Goal: Task Accomplishment & Management: Use online tool/utility

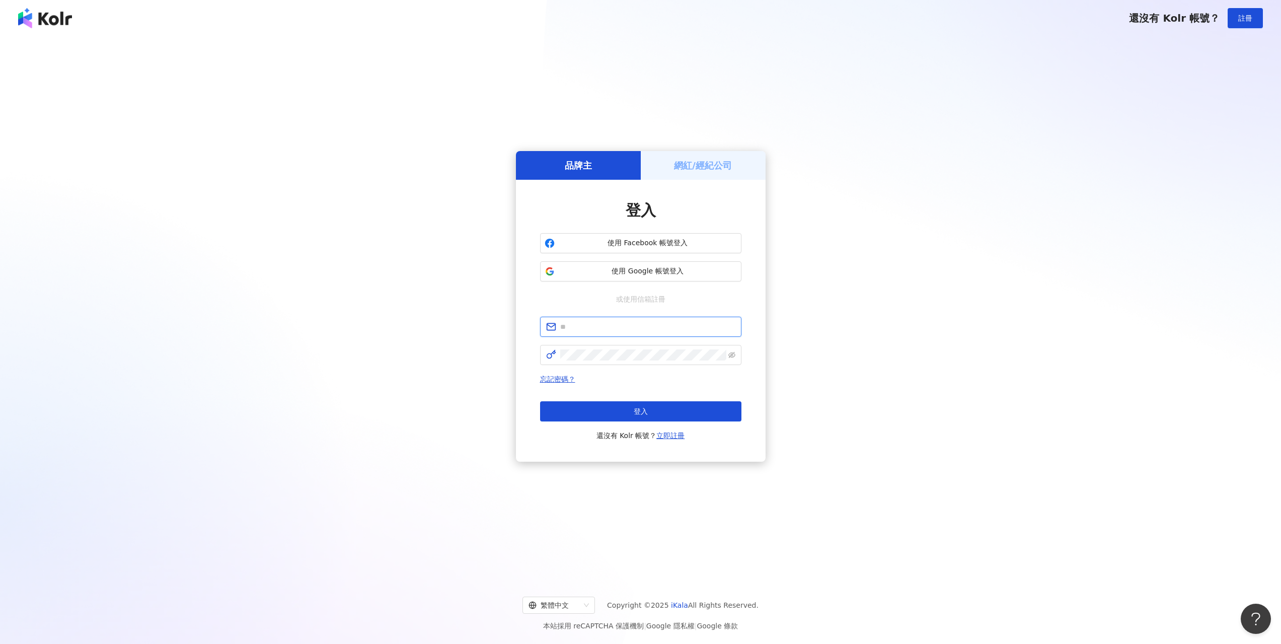
click at [606, 326] on input "text" at bounding box center [647, 326] width 175 height 11
type input "**********"
click at [639, 365] on div "**********" at bounding box center [640, 379] width 201 height 125
click button "登入" at bounding box center [640, 411] width 201 height 20
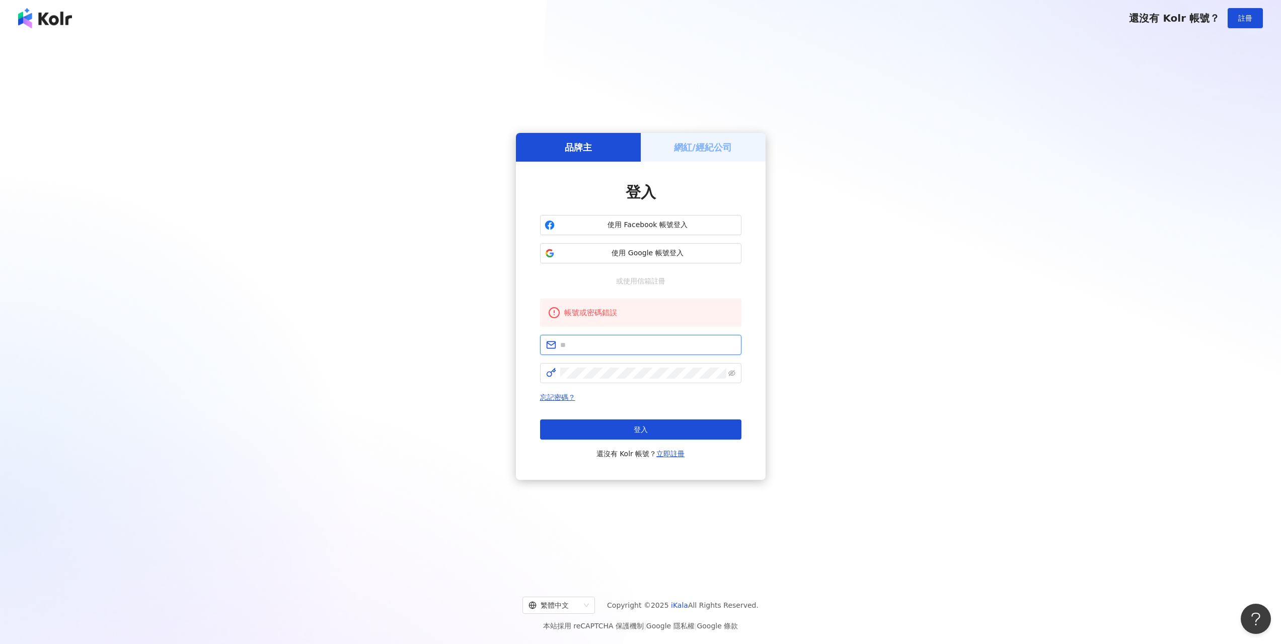
click at [639, 346] on input "text" at bounding box center [647, 344] width 175 height 11
type input "**********"
click button "登入" at bounding box center [640, 429] width 201 height 20
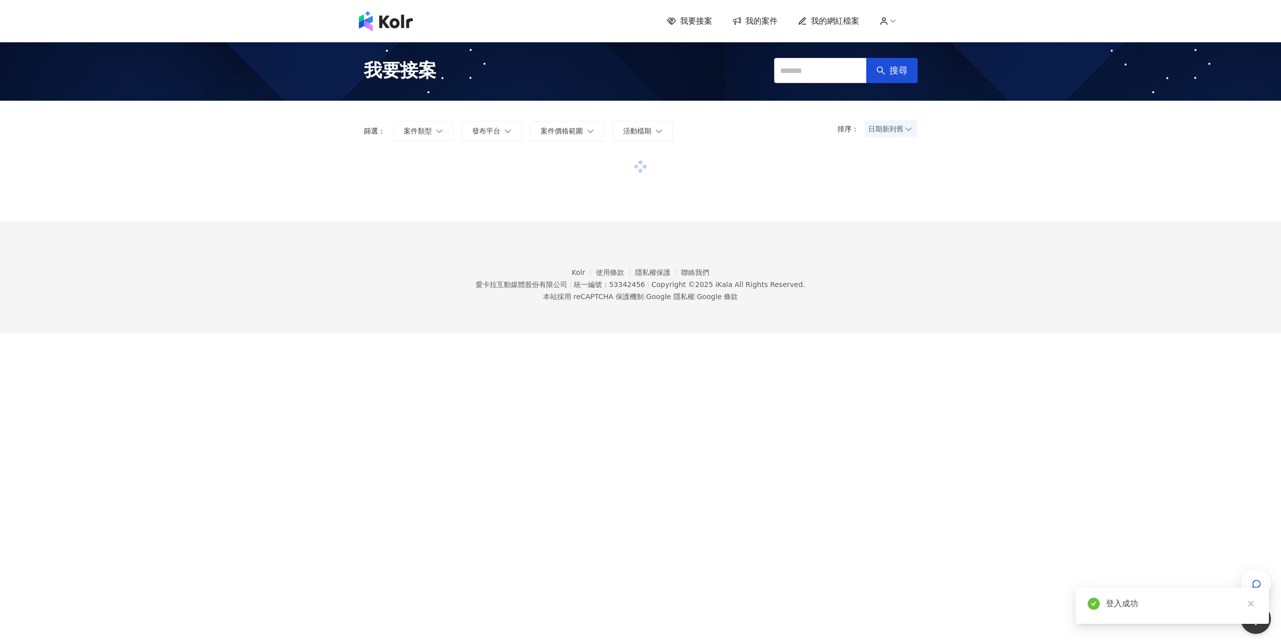
click at [893, 132] on span "日期新到舊" at bounding box center [892, 128] width 46 height 15
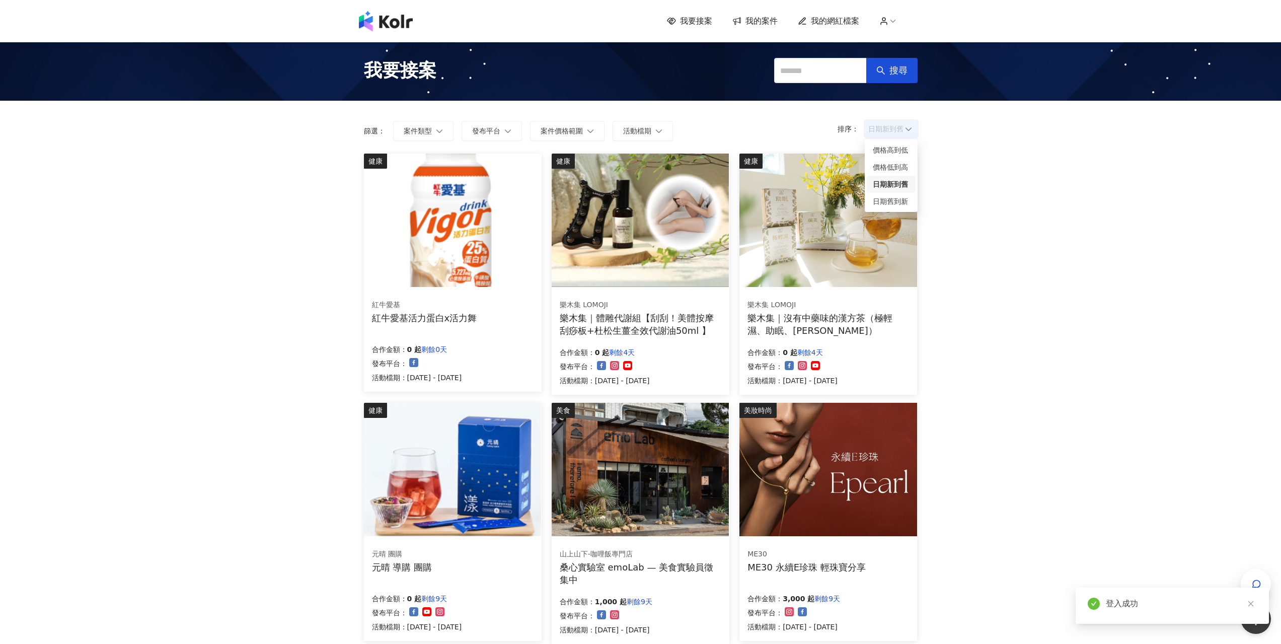
click at [892, 184] on div "日期新到舊" at bounding box center [891, 184] width 37 height 11
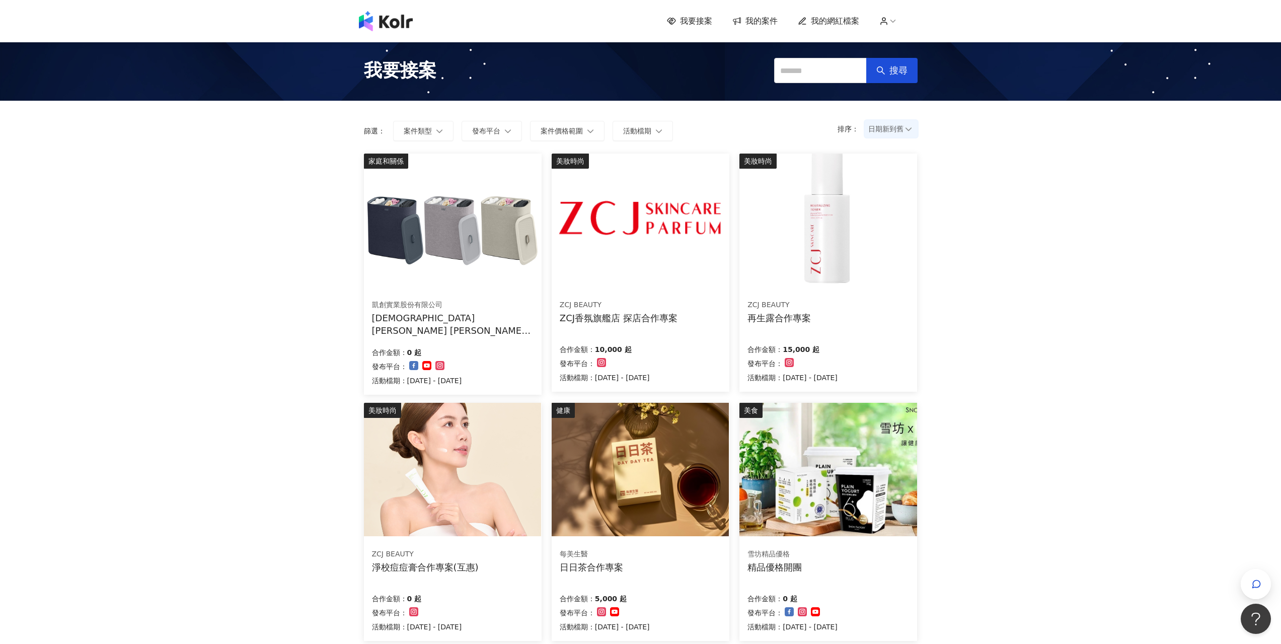
click at [1120, 384] on div "我要接案 我的案件 我的網紅檔案 我要接案 搜尋 排序： 日期新到舊 日期新到舊 篩選： 案件類型 發布平台 案件價格範圍 活動檔期 清除 套用 家庭和關係 …" at bounding box center [640, 539] width 1281 height 1079
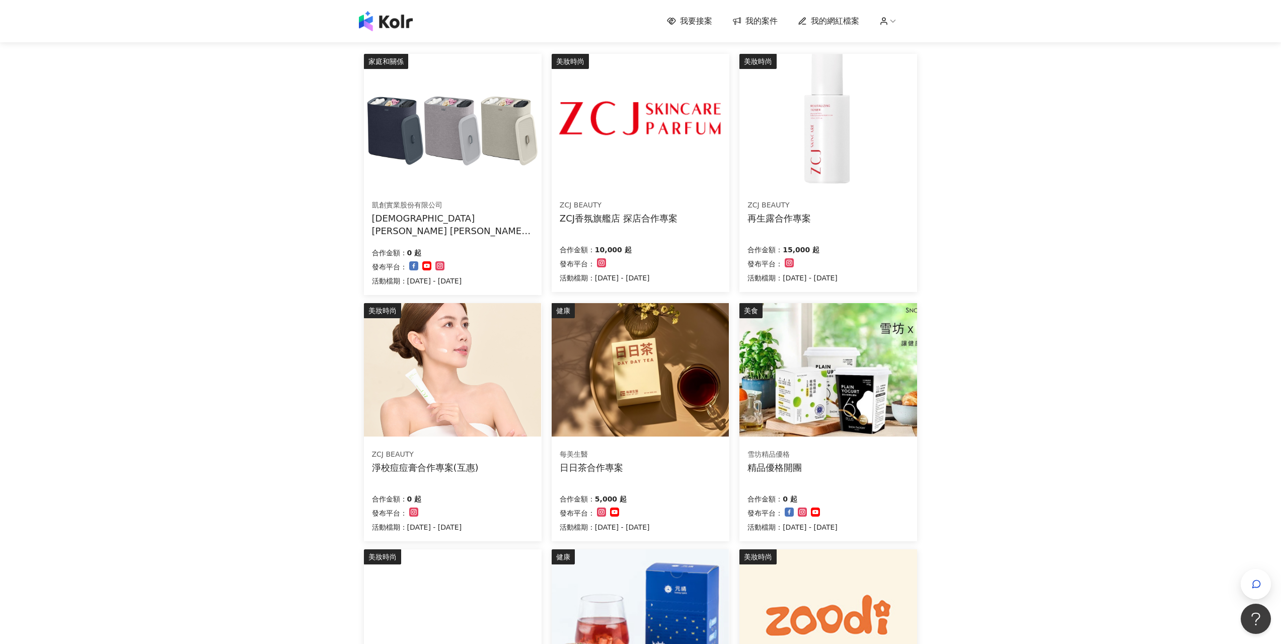
scroll to position [101, 0]
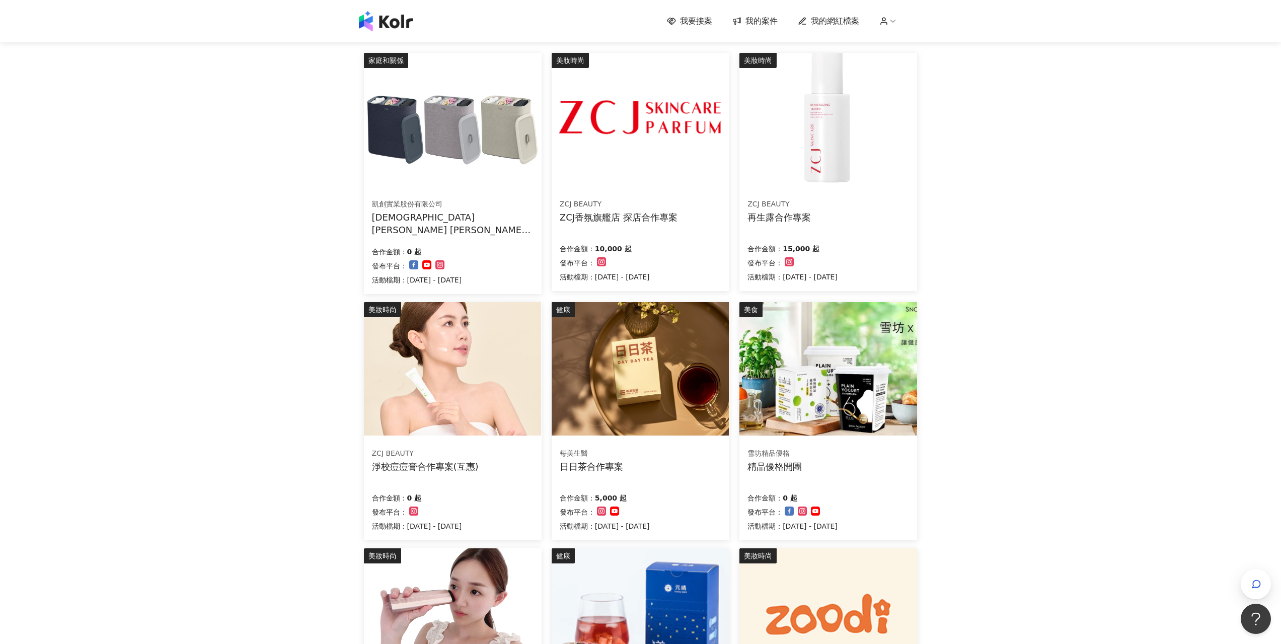
click at [615, 366] on img at bounding box center [640, 368] width 177 height 133
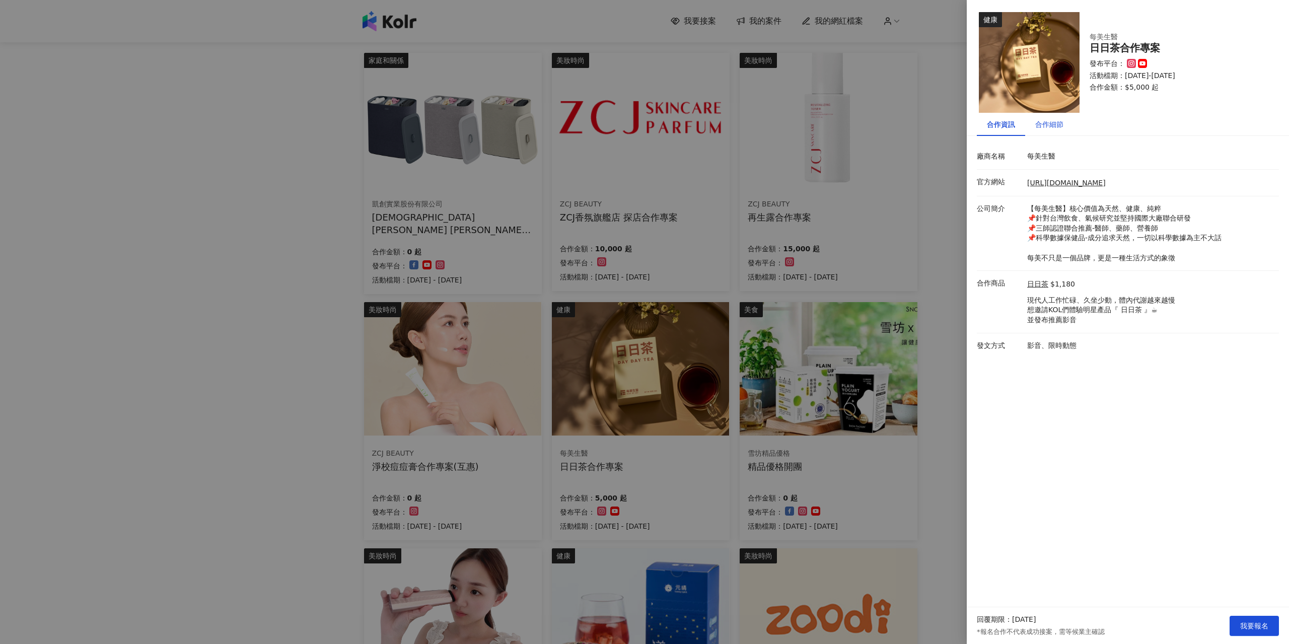
click at [1052, 123] on div "合作細節" at bounding box center [1049, 124] width 28 height 11
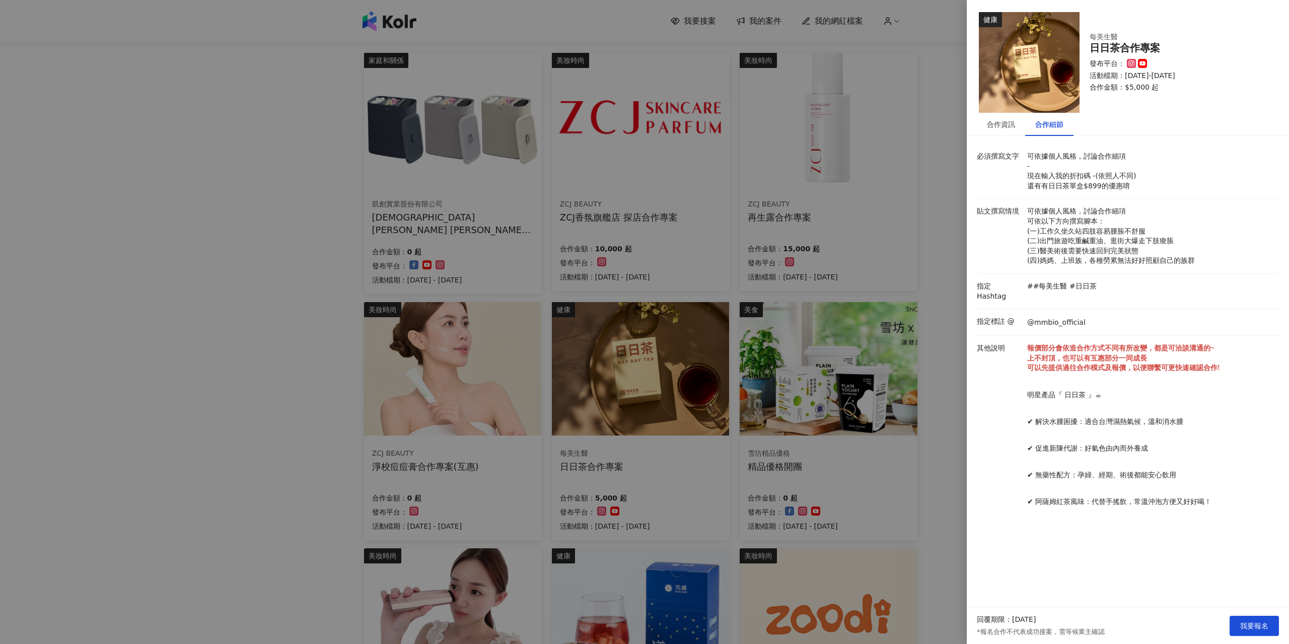
click at [889, 274] on div at bounding box center [644, 322] width 1289 height 644
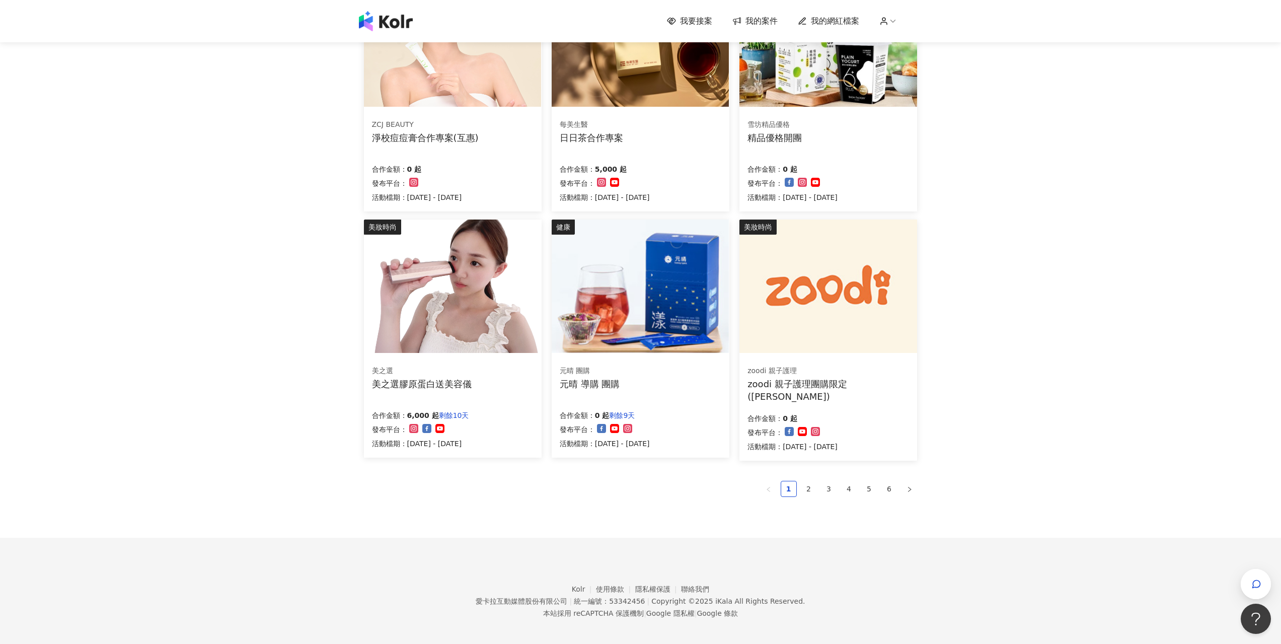
scroll to position [432, 0]
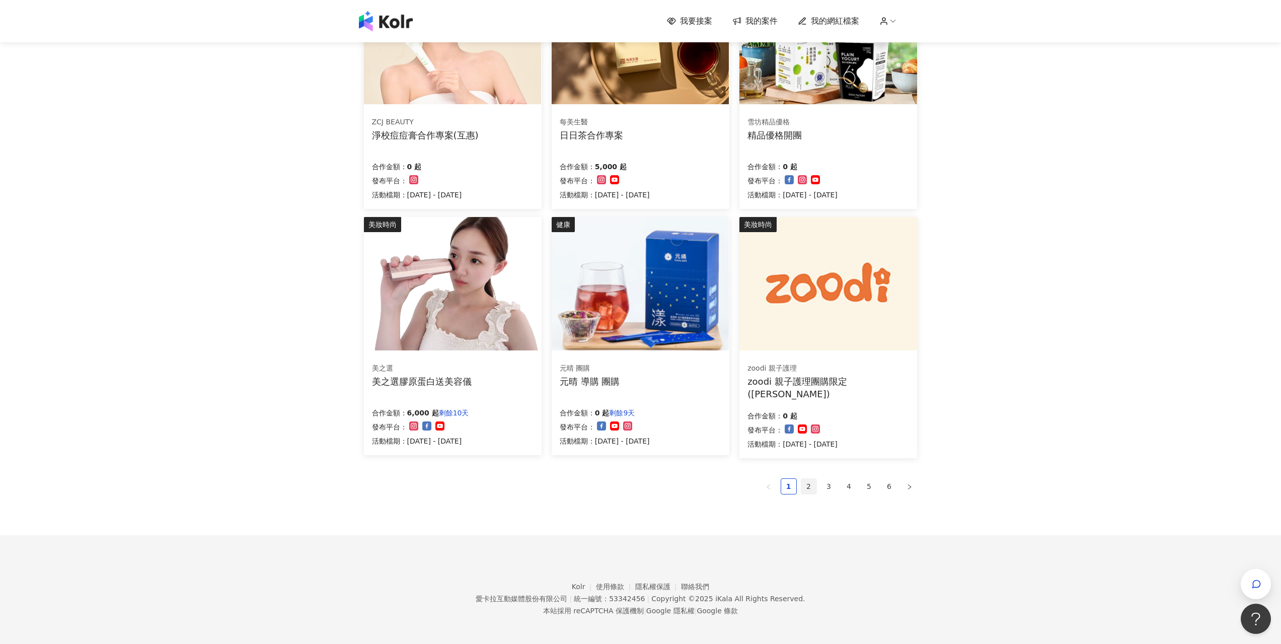
click at [806, 482] on link "2" at bounding box center [809, 486] width 15 height 15
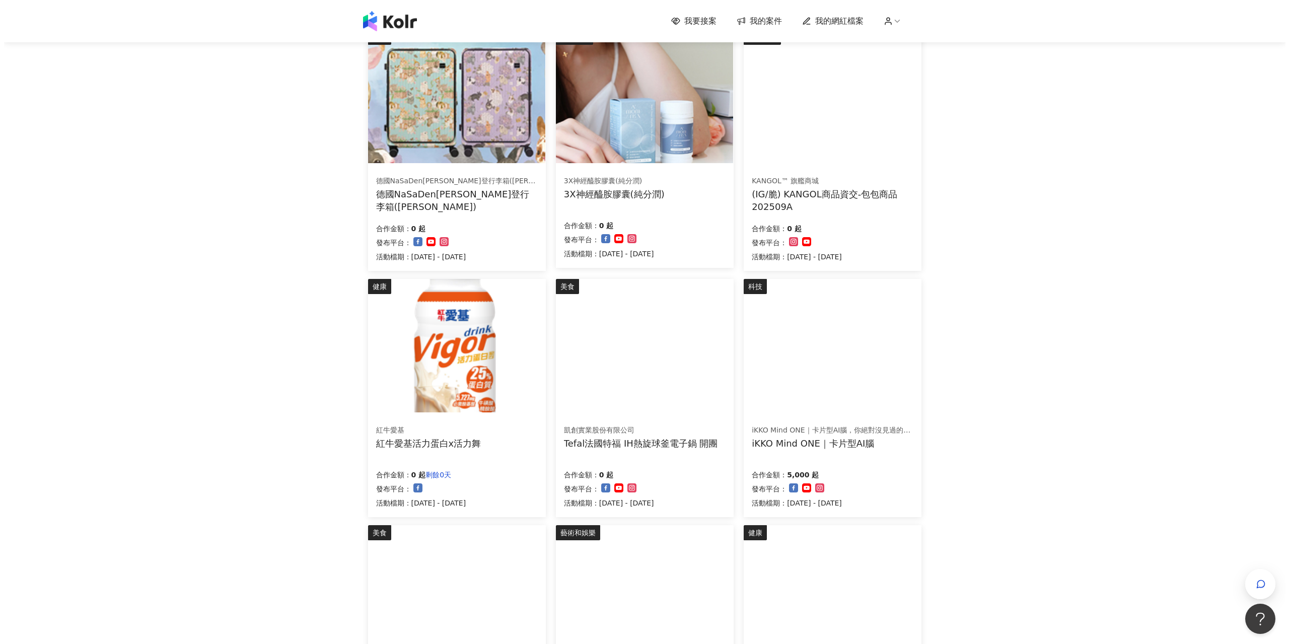
scroll to position [80, 0]
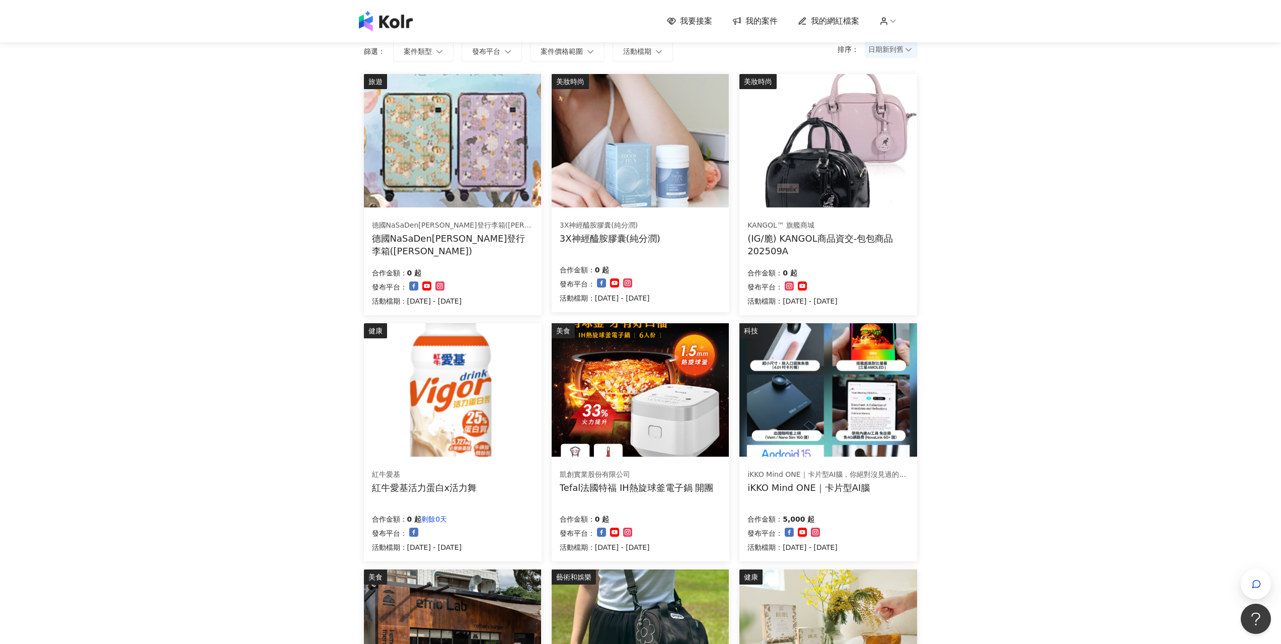
click at [475, 177] on img at bounding box center [452, 140] width 177 height 133
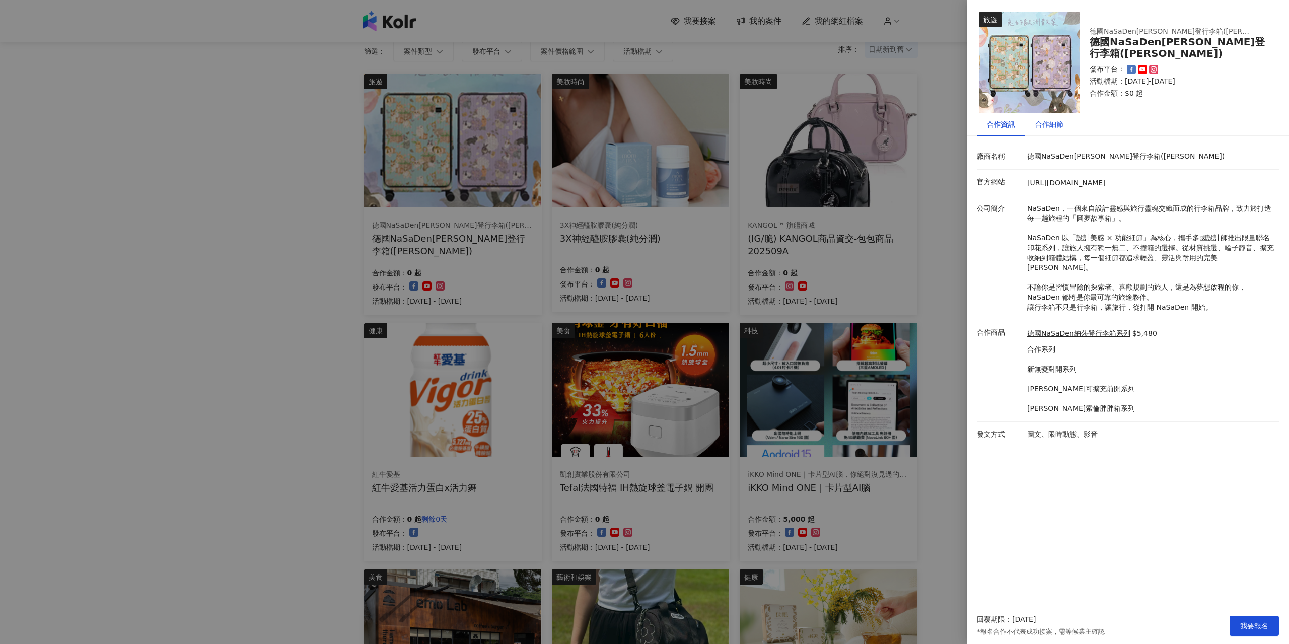
click at [1053, 124] on div "合作細節" at bounding box center [1049, 124] width 28 height 11
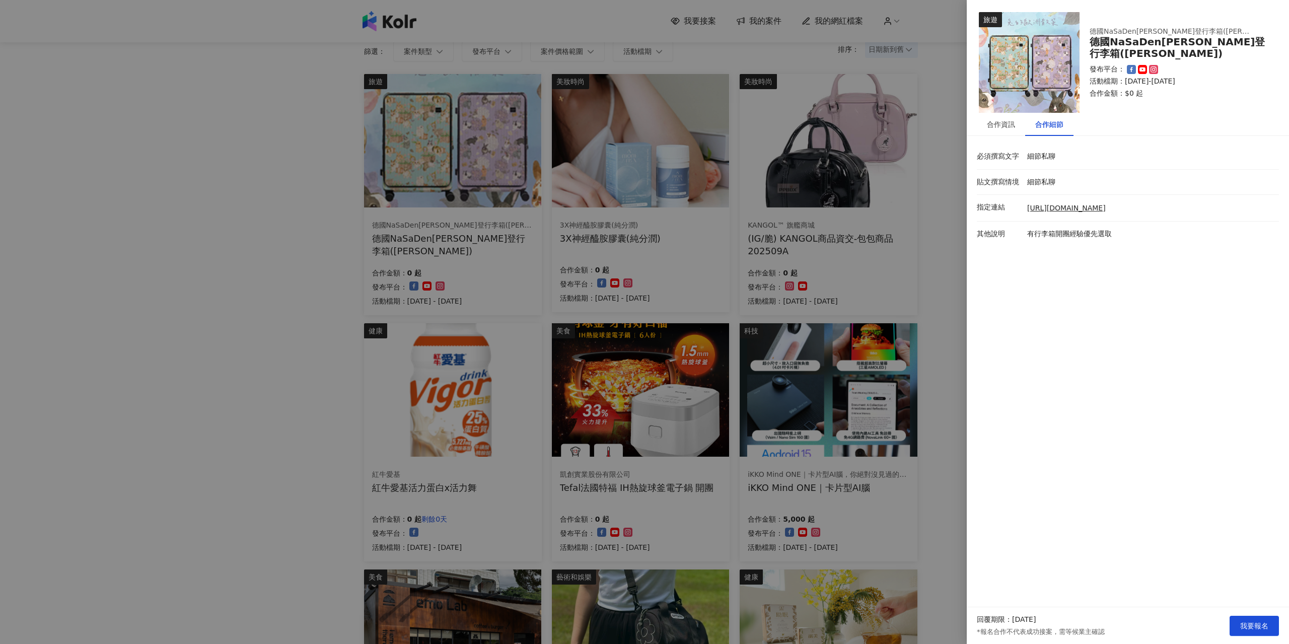
click at [934, 211] on div at bounding box center [644, 322] width 1289 height 644
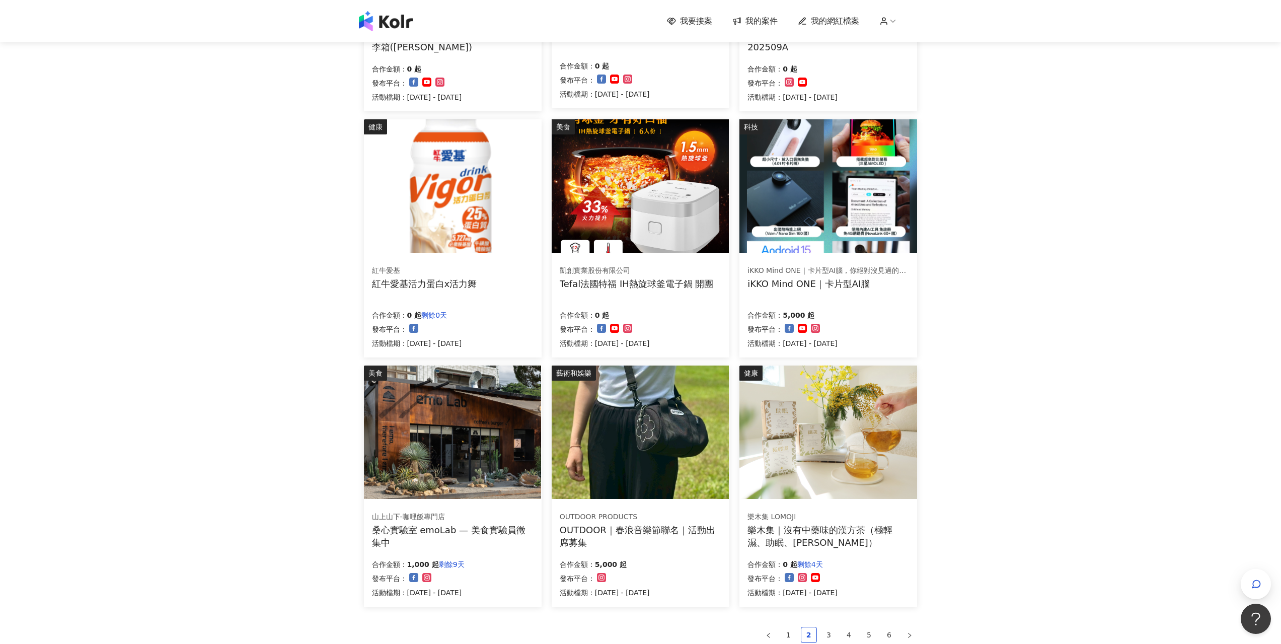
scroll to position [331, 0]
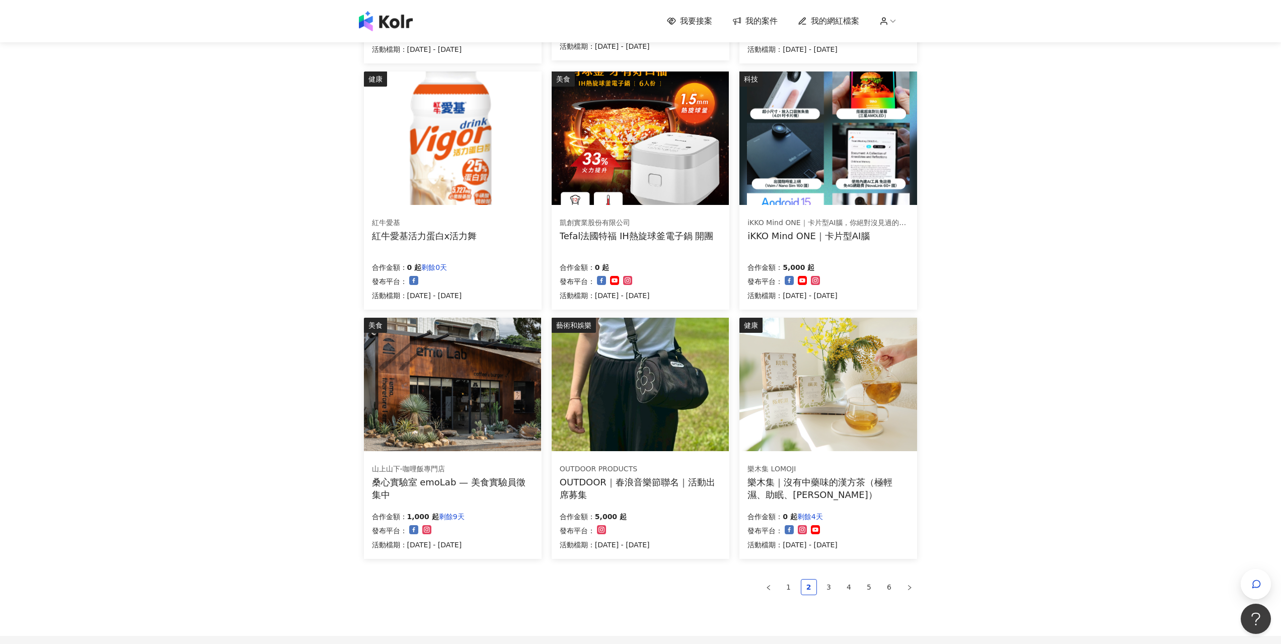
click at [470, 400] on img at bounding box center [452, 384] width 177 height 133
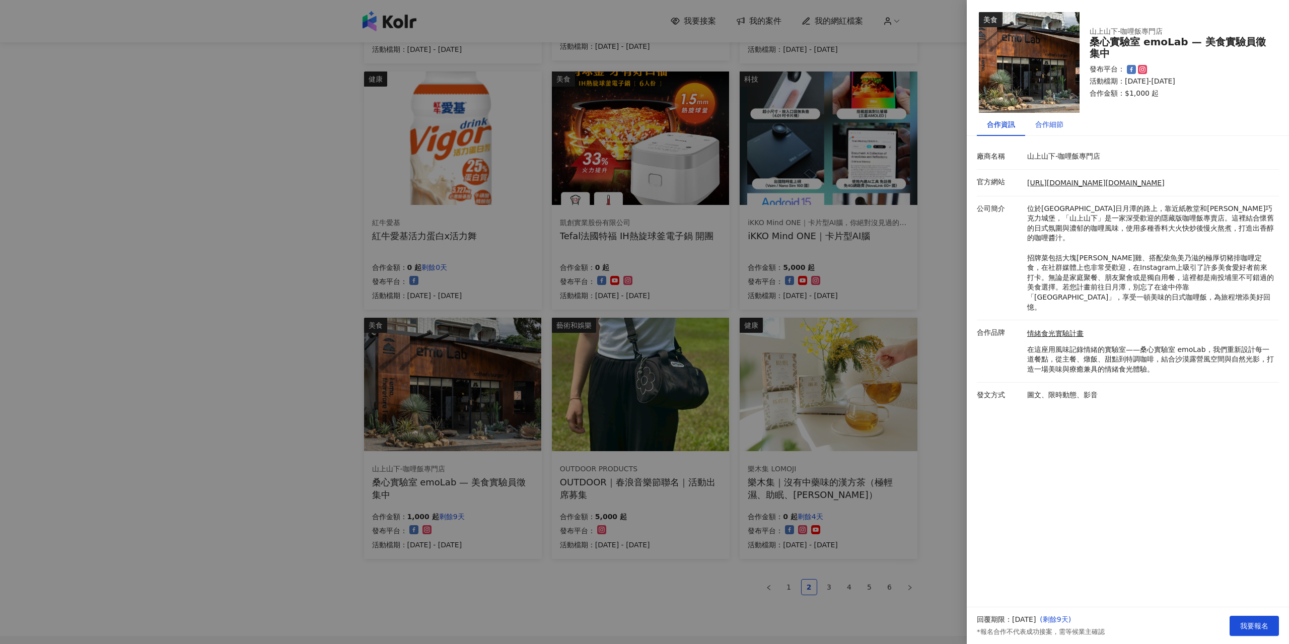
click at [1054, 122] on div "合作細節" at bounding box center [1049, 124] width 28 height 11
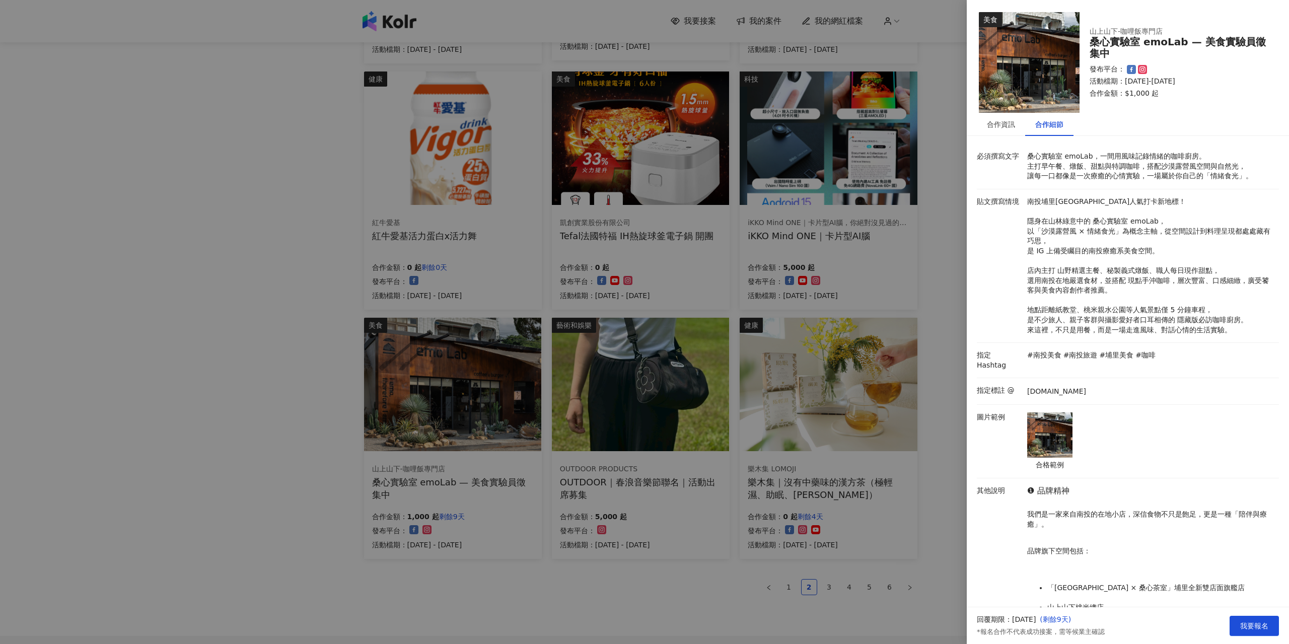
click at [938, 463] on div at bounding box center [644, 322] width 1289 height 644
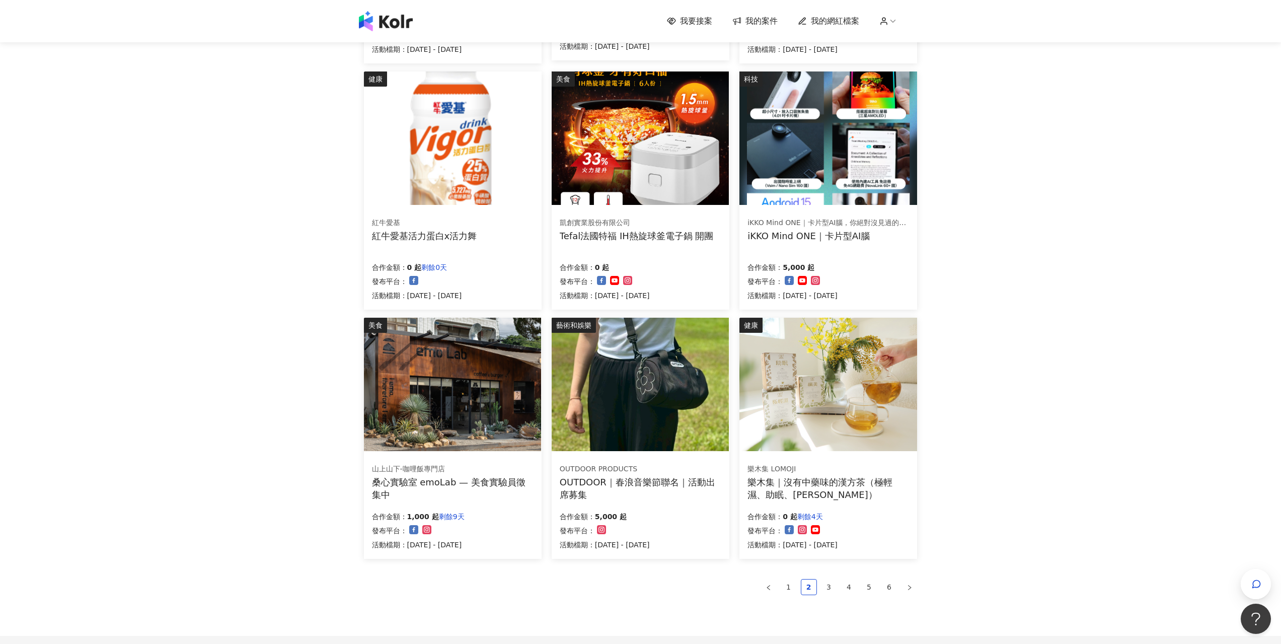
click at [833, 483] on div "樂木集｜沒有中藥味的漢方茶（極輕濕、助眠、[PERSON_NAME]）" at bounding box center [829, 488] width 162 height 25
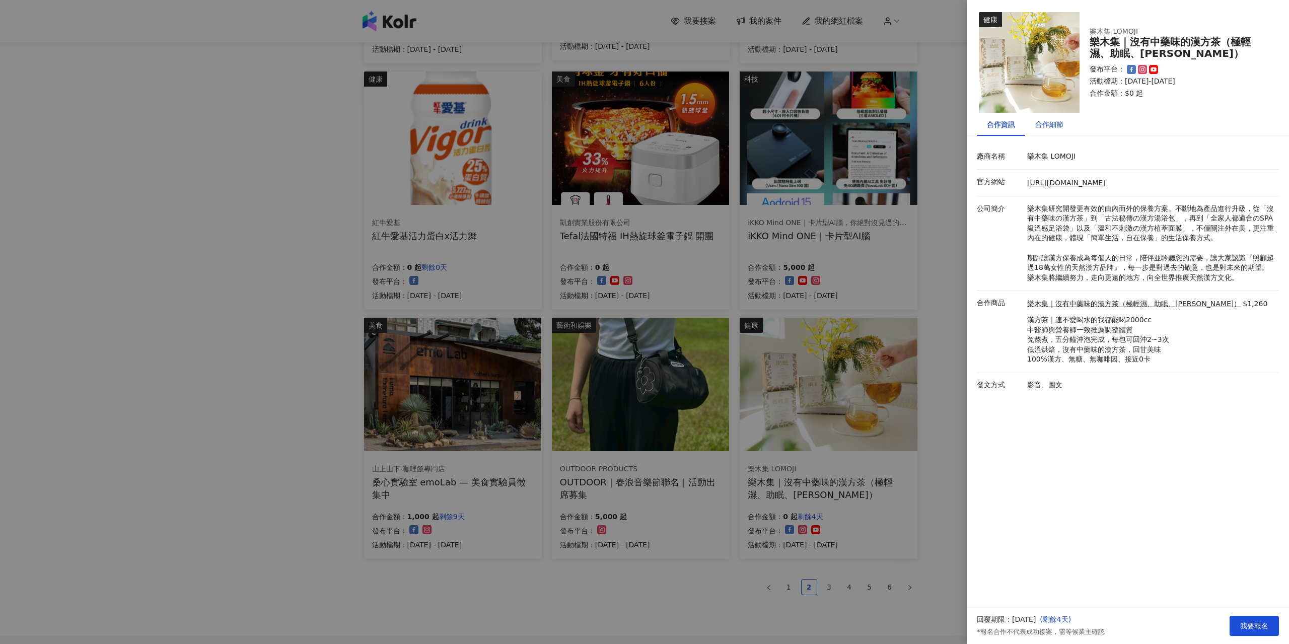
click at [1052, 125] on div "合作細節" at bounding box center [1049, 124] width 28 height 11
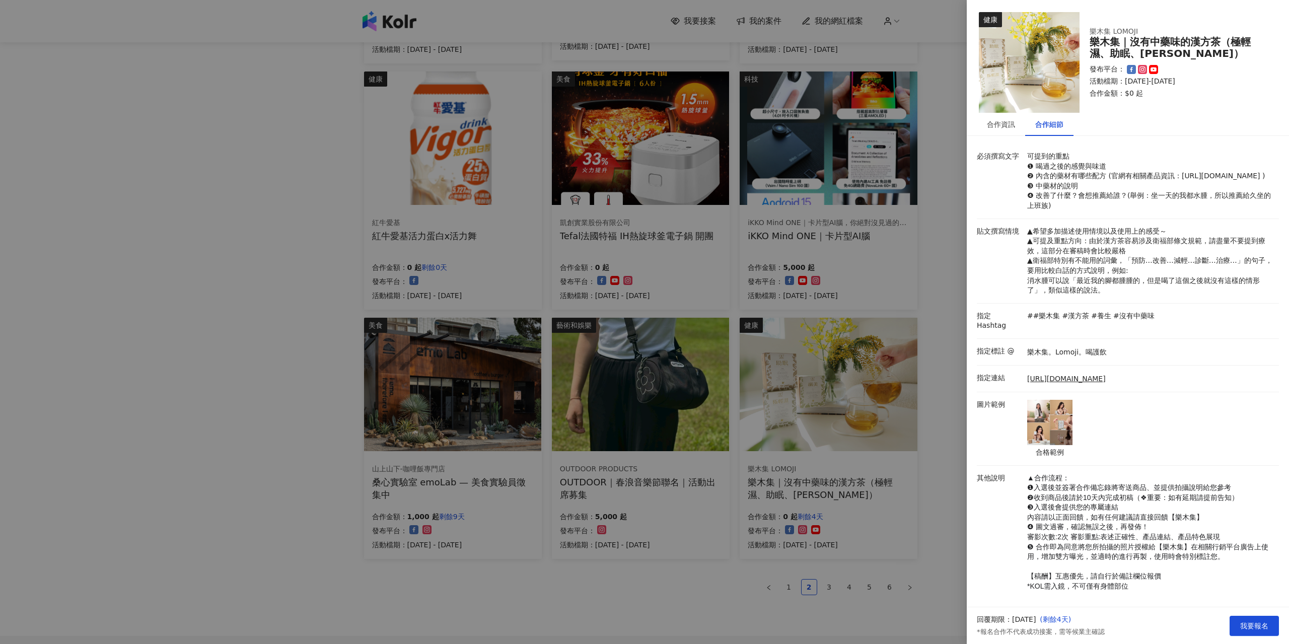
click at [1057, 426] on img at bounding box center [1049, 422] width 45 height 45
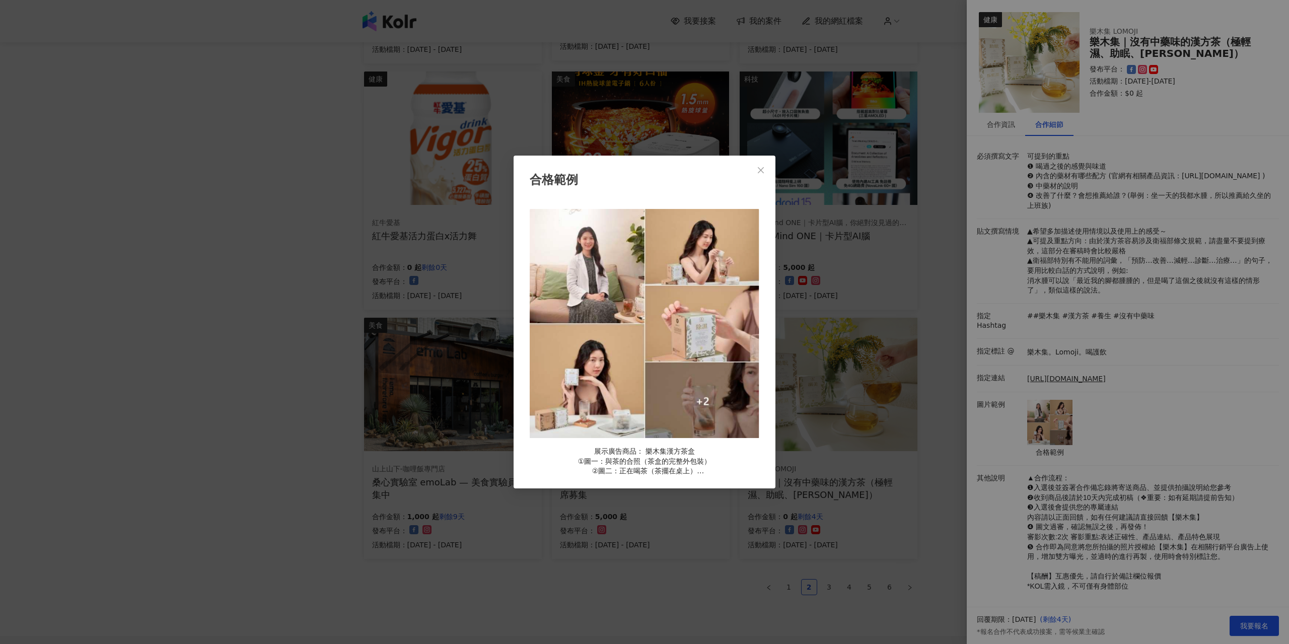
click at [964, 375] on div "合格範例 展示廣告商品： 樂木集漢方茶盒 ①圖一：與茶的合照（茶盒的完整外包裝） ②圖二：正在喝茶（茶擺在桌上） ③圖三：手拿茶包丟入茶杯內 ④圖四：茶盒+茶…" at bounding box center [644, 322] width 1289 height 644
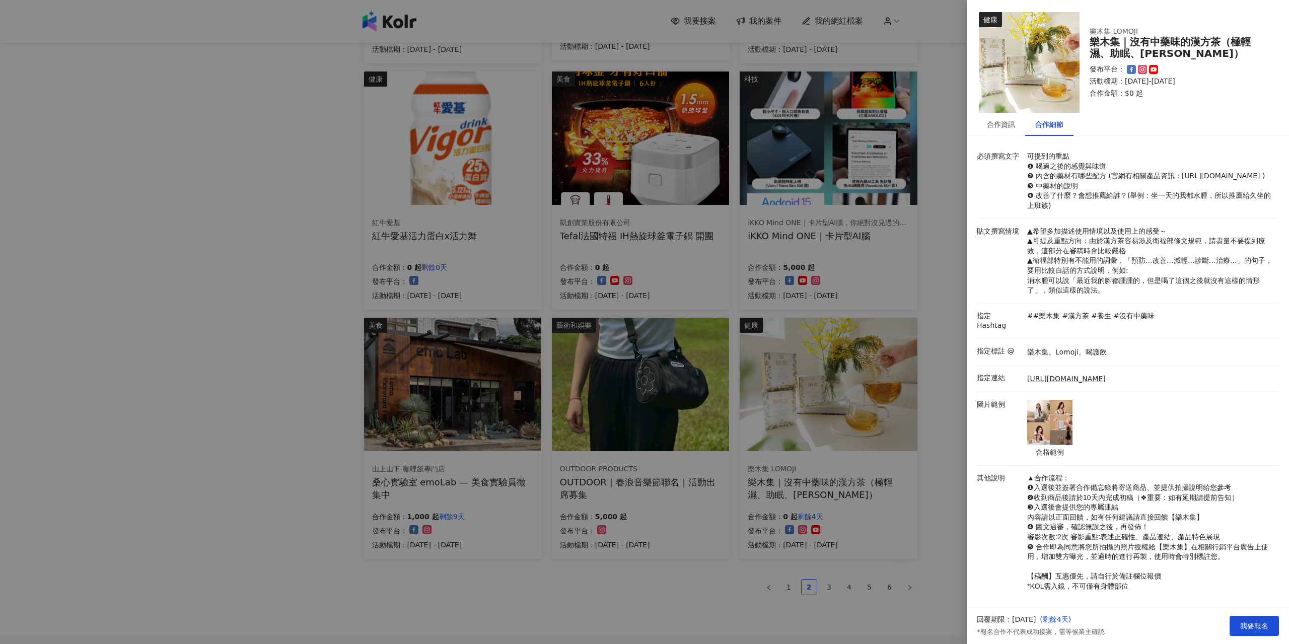
click at [965, 349] on div at bounding box center [644, 322] width 1289 height 644
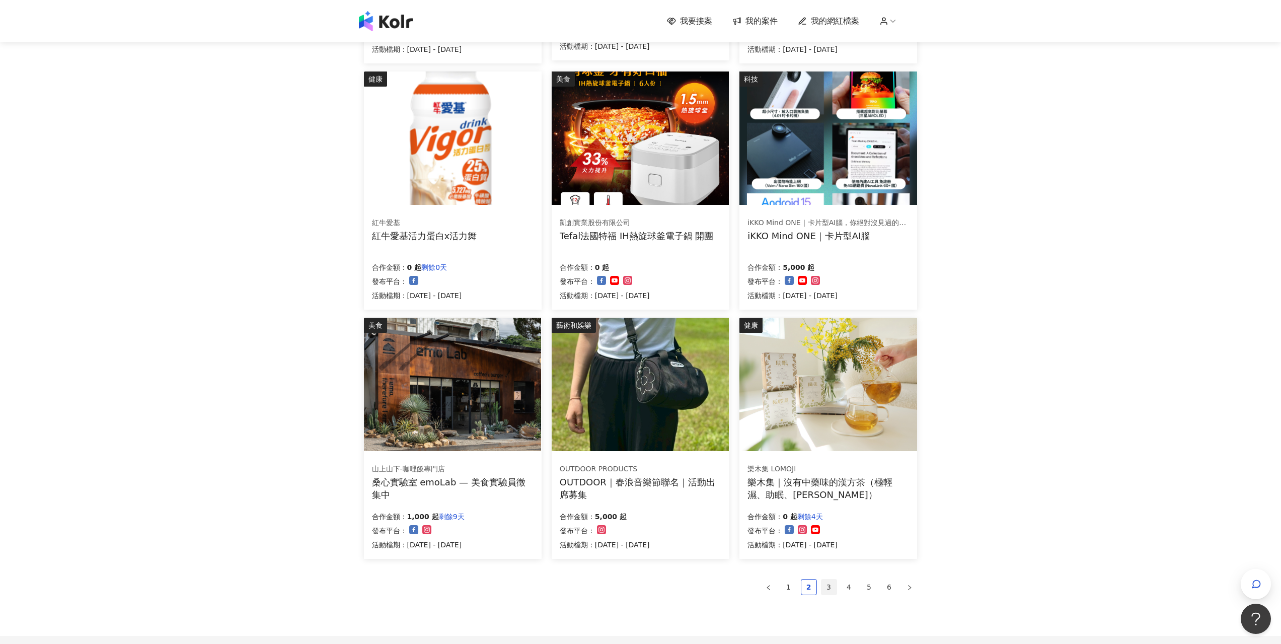
click at [829, 590] on link "3" at bounding box center [829, 587] width 15 height 15
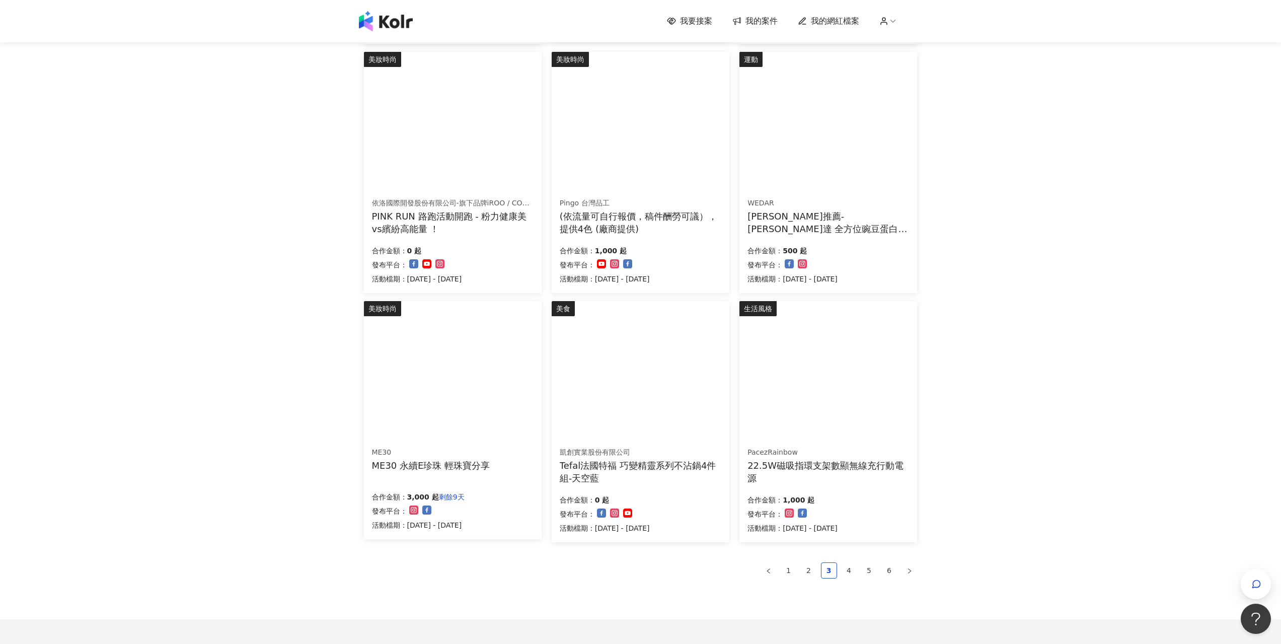
scroll to position [352, 0]
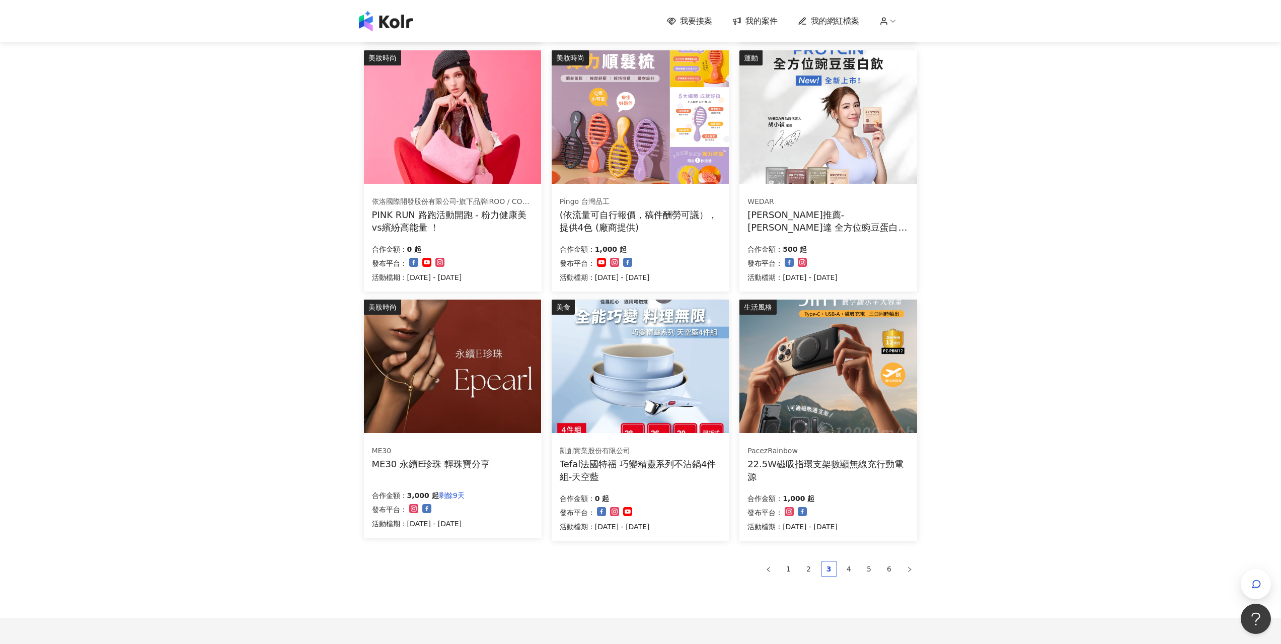
click at [854, 423] on img at bounding box center [828, 366] width 177 height 133
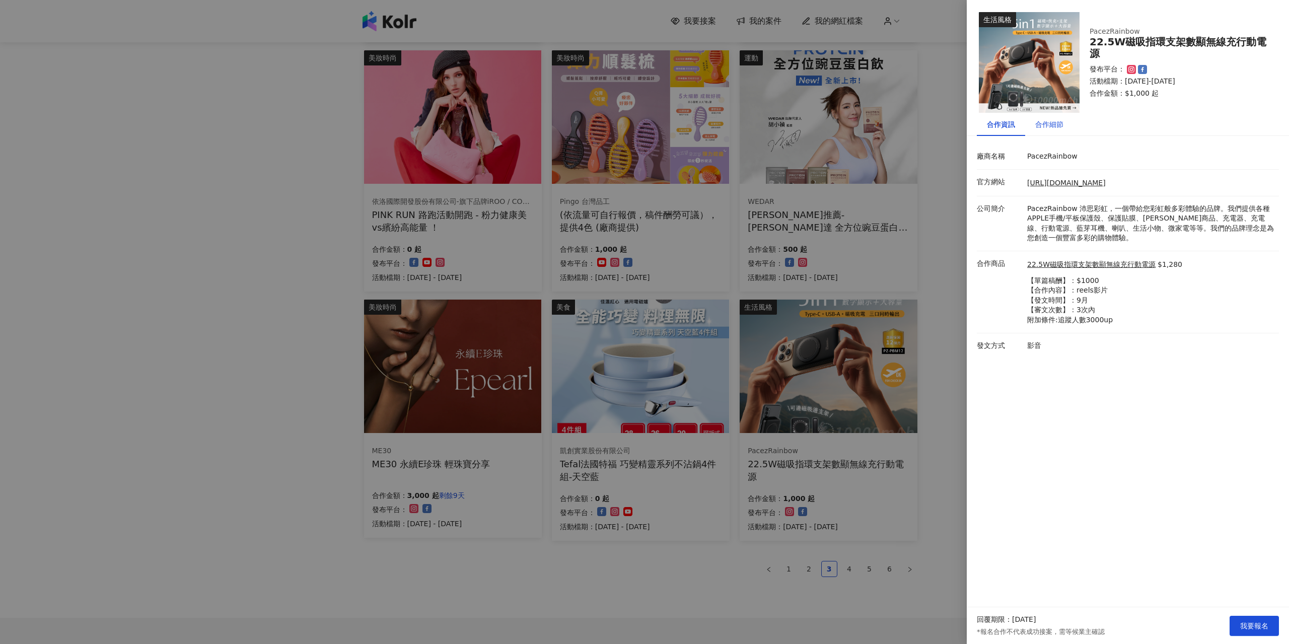
click at [1038, 126] on div "合作細節" at bounding box center [1049, 124] width 28 height 11
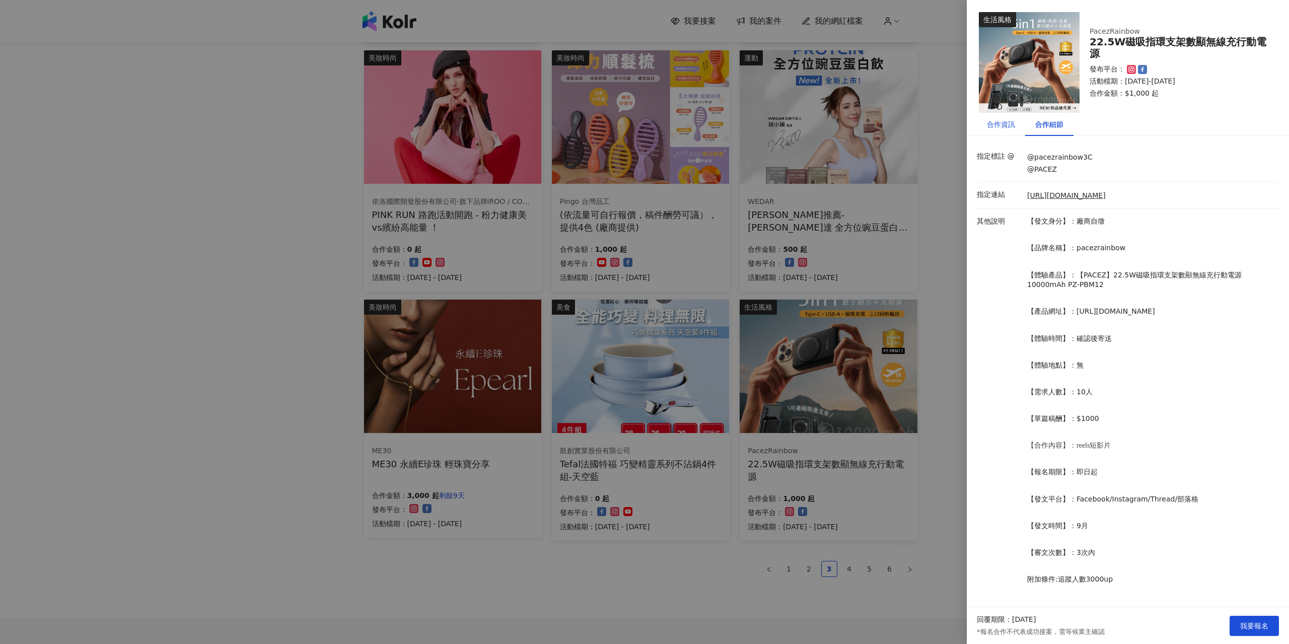
click at [1006, 126] on div "合作資訊" at bounding box center [1001, 124] width 28 height 11
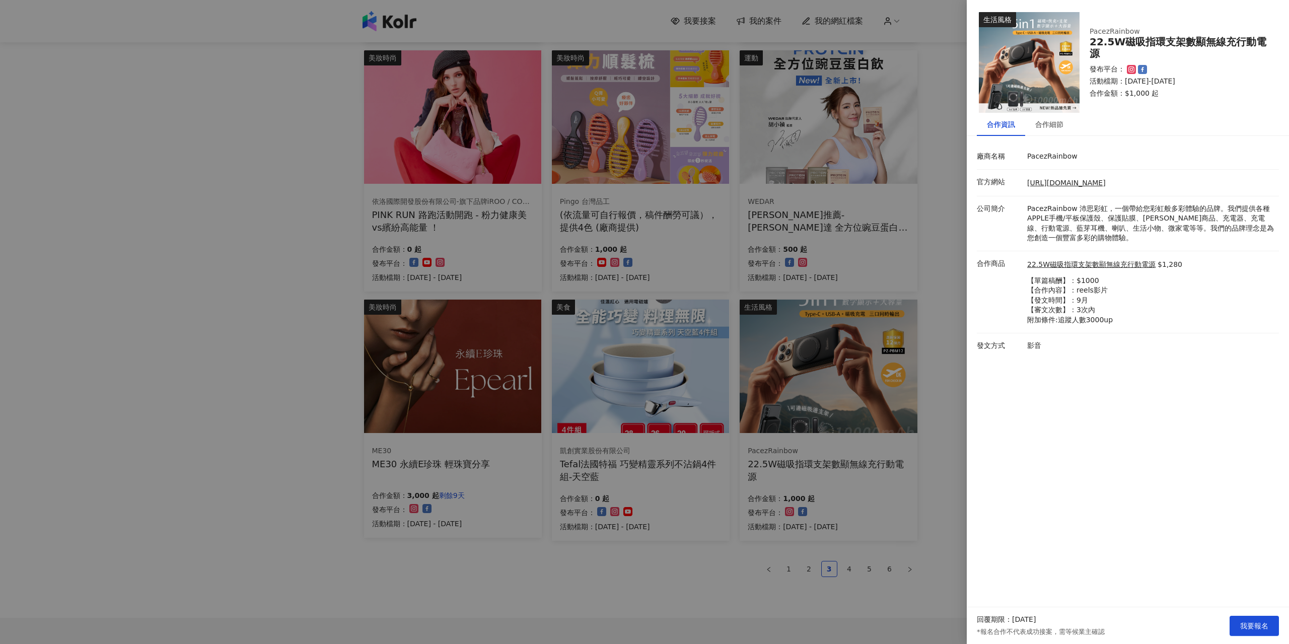
click at [907, 400] on div at bounding box center [644, 322] width 1289 height 644
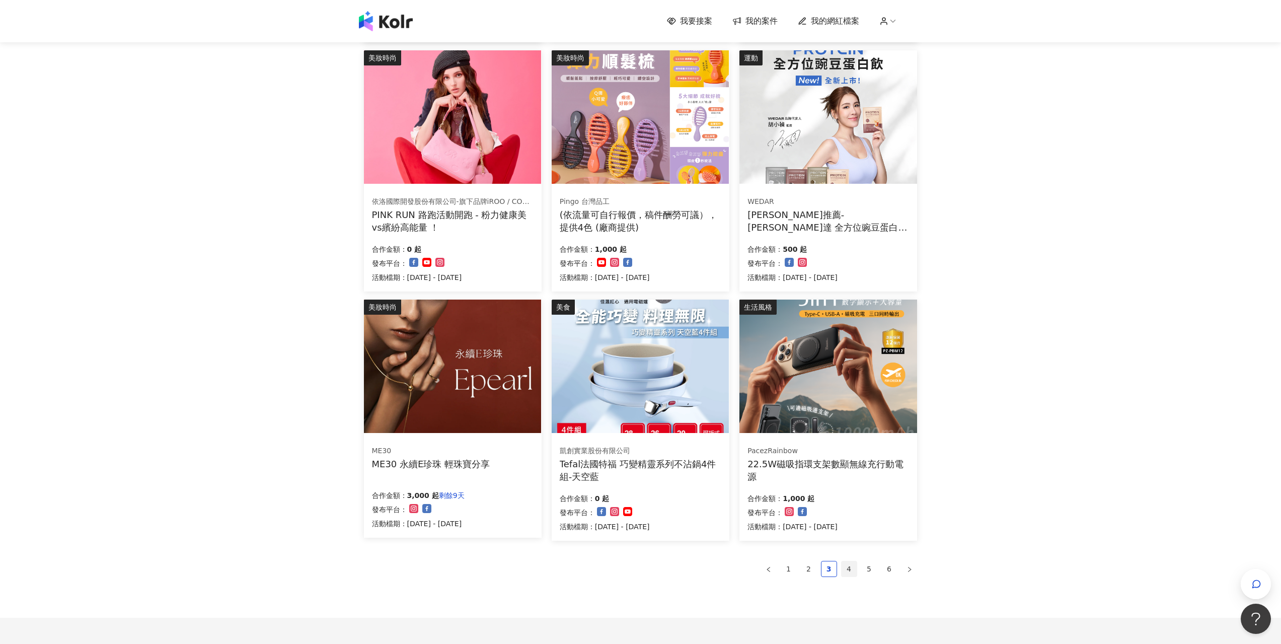
click at [850, 567] on link "4" at bounding box center [849, 568] width 15 height 15
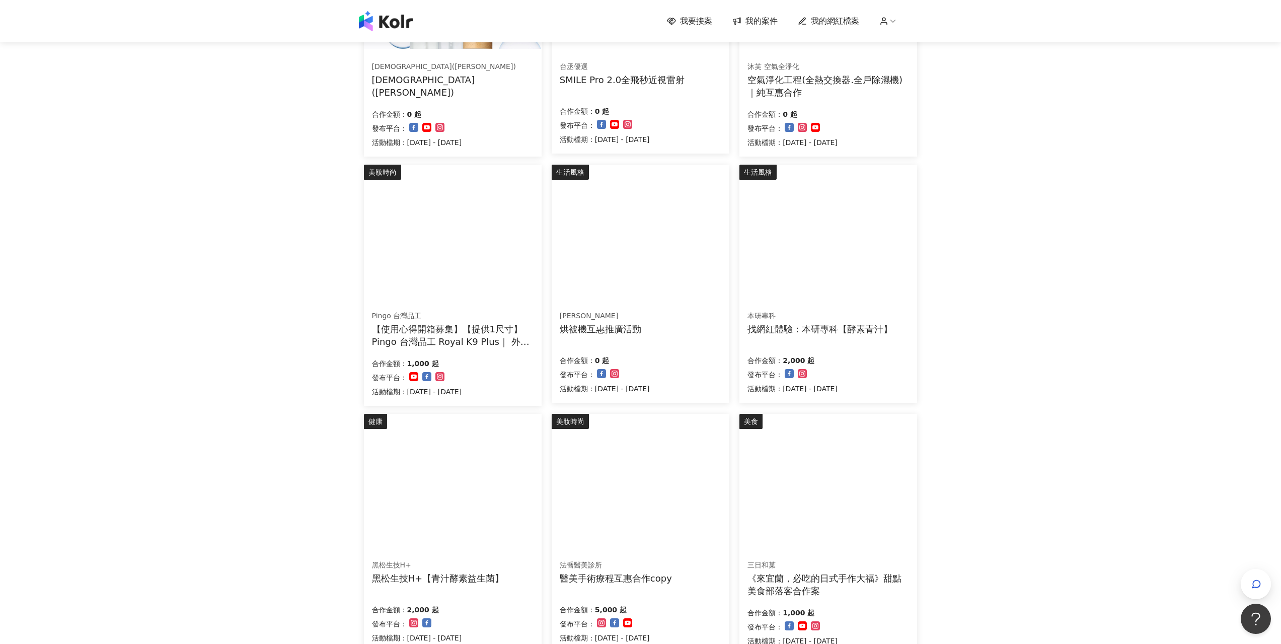
scroll to position [252, 0]
